Goal: Task Accomplishment & Management: Manage account settings

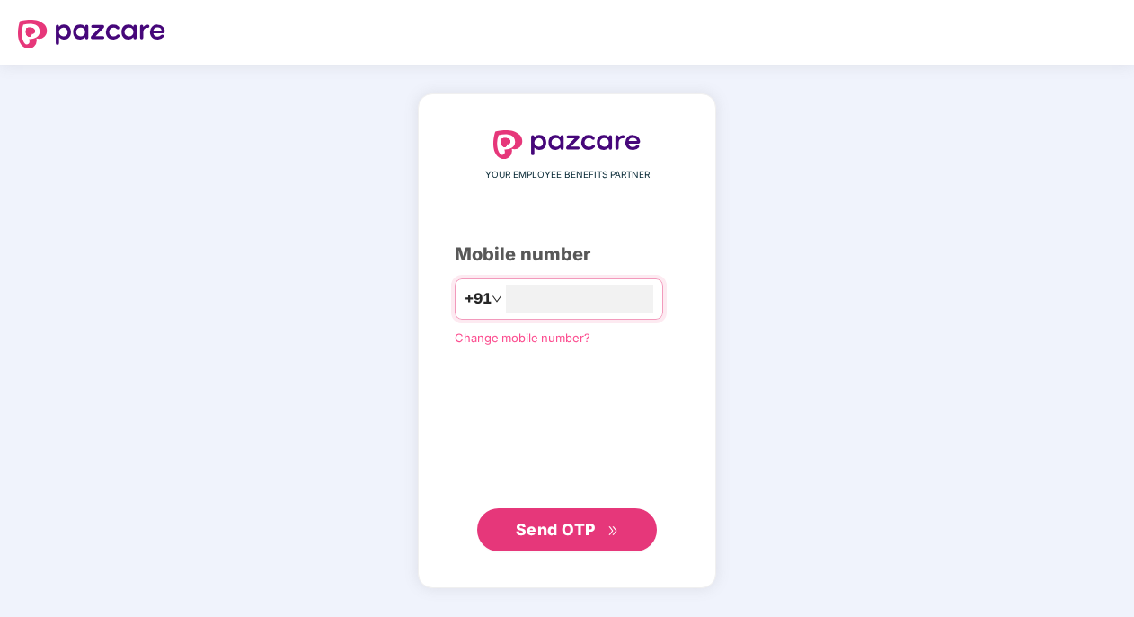
type input "**********"
click at [590, 543] on button "Send OTP" at bounding box center [567, 529] width 180 height 43
